Goal: Information Seeking & Learning: Learn about a topic

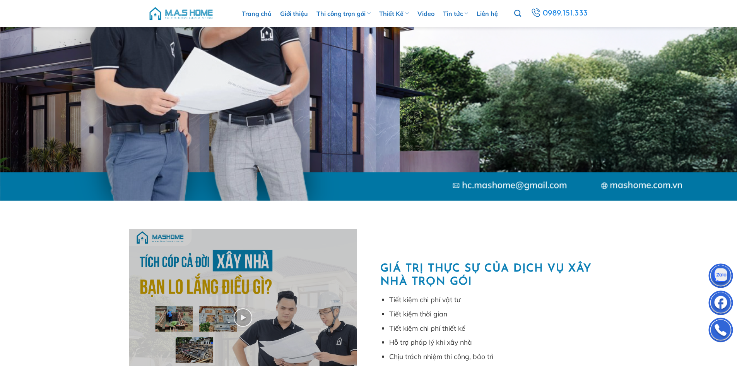
scroll to position [464, 0]
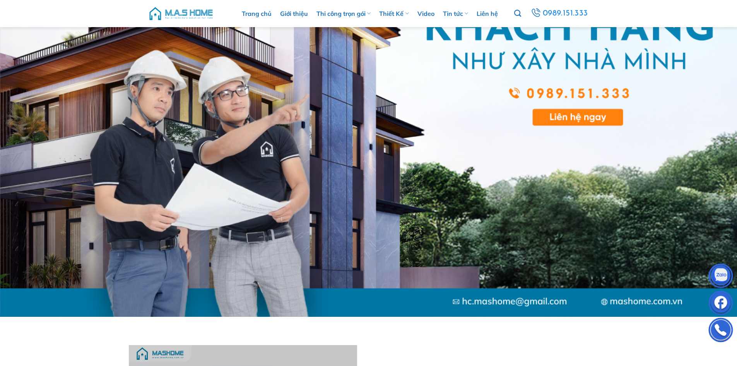
click at [187, 9] on img at bounding box center [181, 13] width 66 height 23
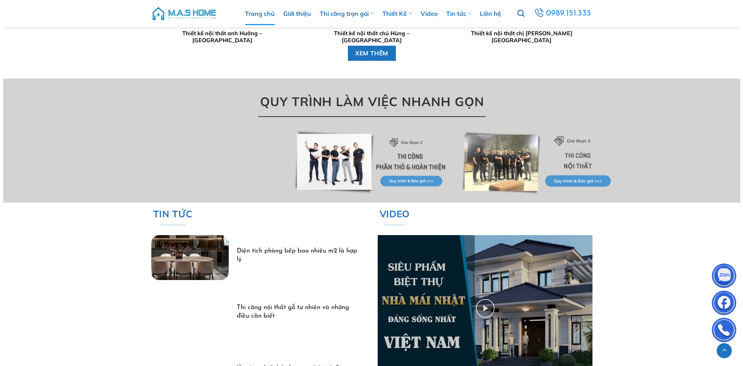
scroll to position [2168, 0]
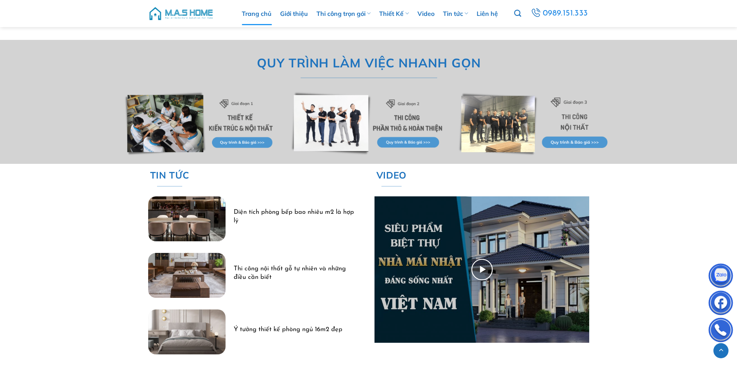
click at [491, 266] on img at bounding box center [482, 269] width 215 height 146
